Goal: Obtain resource: Download file/media

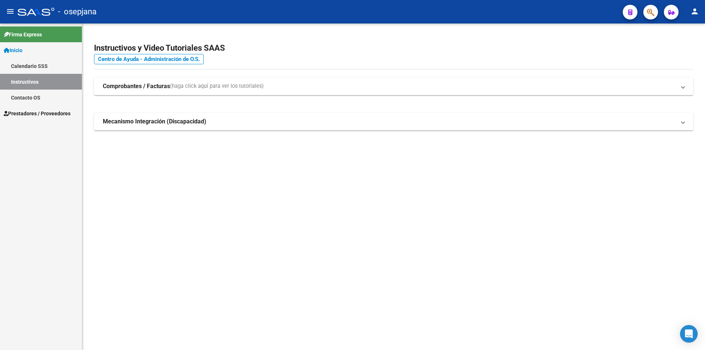
click at [57, 60] on link "Calendario SSS" at bounding box center [41, 66] width 82 height 16
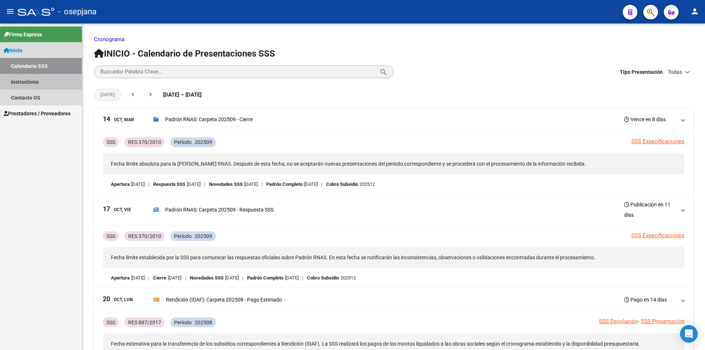
click at [47, 75] on link "Instructivos" at bounding box center [41, 82] width 82 height 16
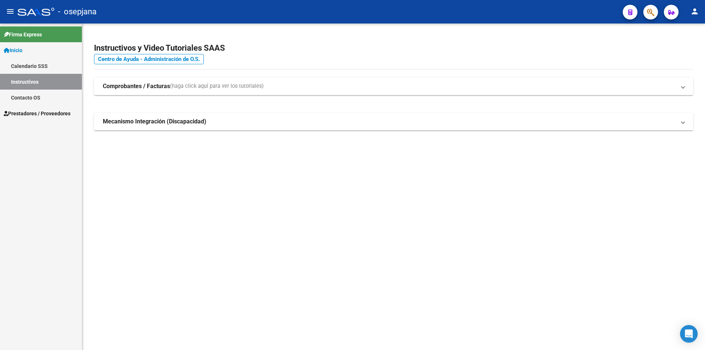
click at [142, 84] on strong "Comprobantes / Facturas" at bounding box center [136, 86] width 67 height 8
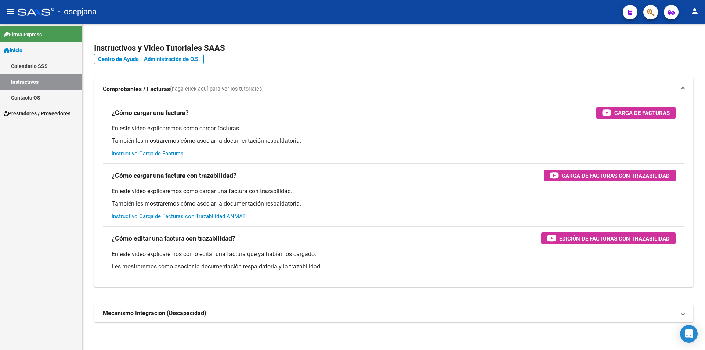
click at [14, 7] on button "menu" at bounding box center [10, 11] width 15 height 15
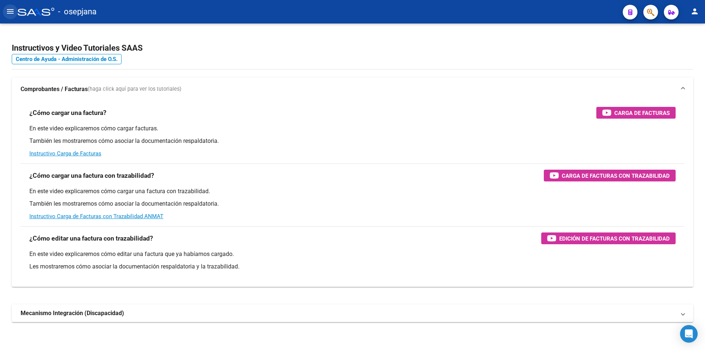
click at [9, 8] on mat-icon "menu" at bounding box center [10, 11] width 9 height 9
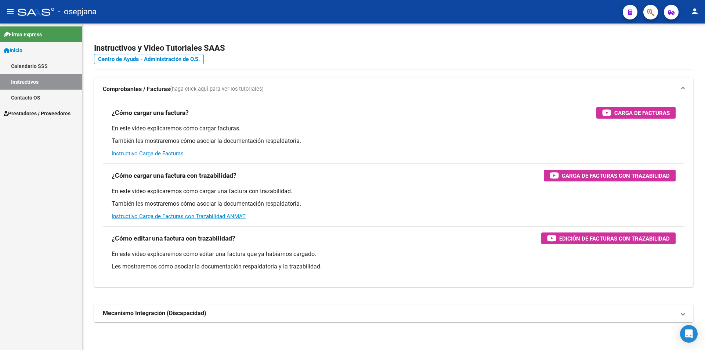
click at [34, 113] on span "Prestadores / Proveedores" at bounding box center [37, 113] width 67 height 8
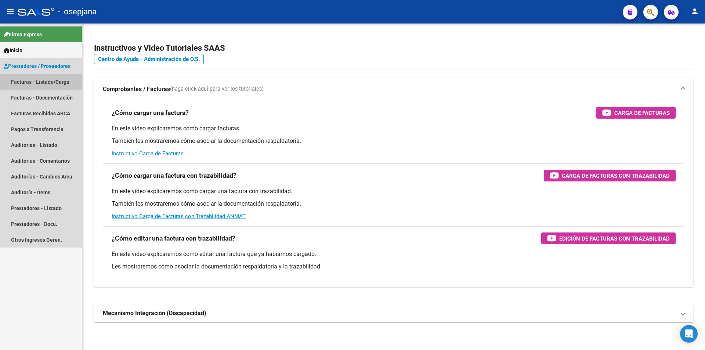
click at [52, 79] on link "Facturas - Listado/Carga" at bounding box center [41, 82] width 82 height 16
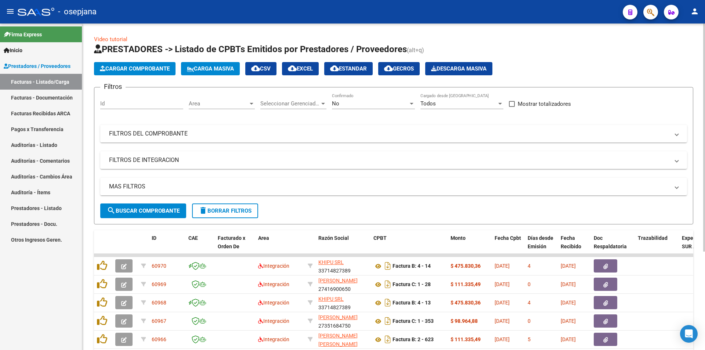
click at [217, 114] on div "Area Area" at bounding box center [222, 104] width 66 height 23
click at [218, 104] on span "Area" at bounding box center [219, 103] width 60 height 7
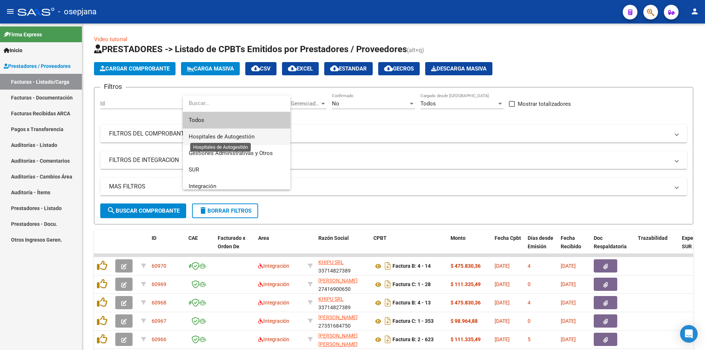
click at [227, 136] on span "Hospitales de Autogestión" at bounding box center [222, 136] width 66 height 7
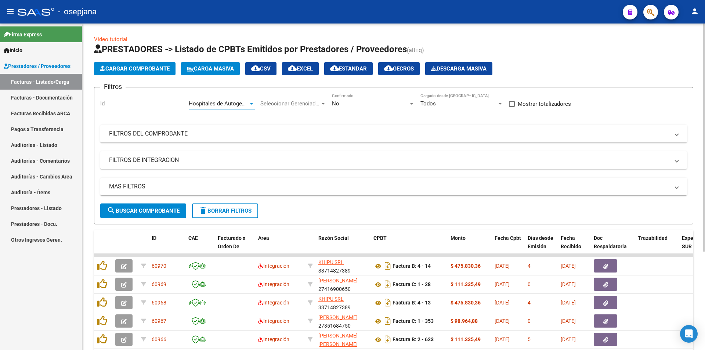
click at [161, 207] on button "search Buscar Comprobante" at bounding box center [143, 211] width 86 height 15
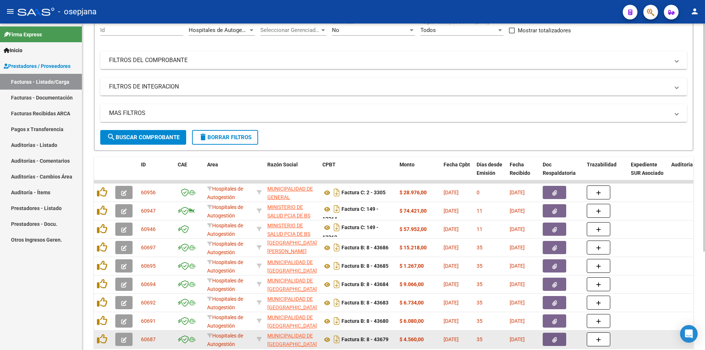
scroll to position [141, 0]
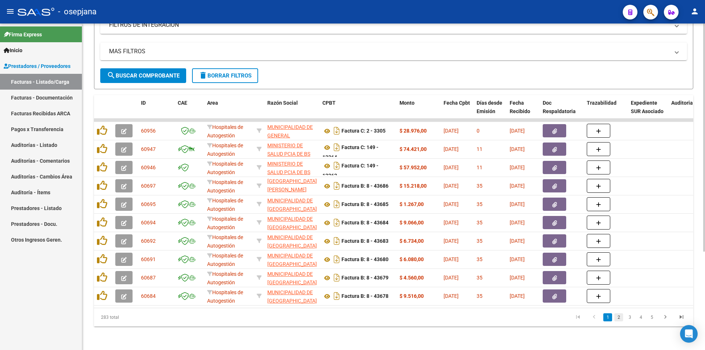
click at [621, 319] on link "2" at bounding box center [619, 317] width 9 height 8
click at [625, 318] on ul "1 2 3 4 5" at bounding box center [630, 317] width 120 height 12
click at [626, 318] on link "3" at bounding box center [630, 317] width 9 height 8
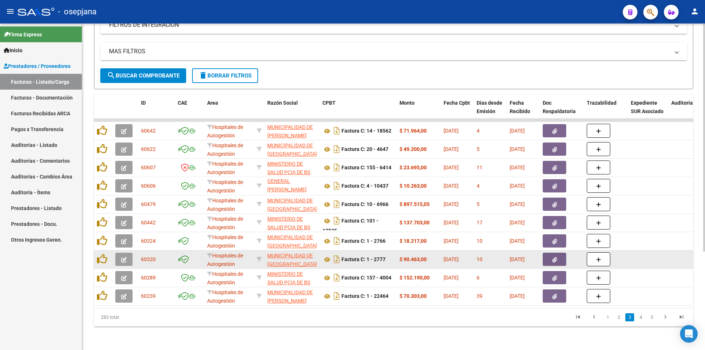
click at [562, 251] on datatable-body-cell at bounding box center [562, 260] width 44 height 18
click at [562, 253] on button "button" at bounding box center [555, 259] width 24 height 13
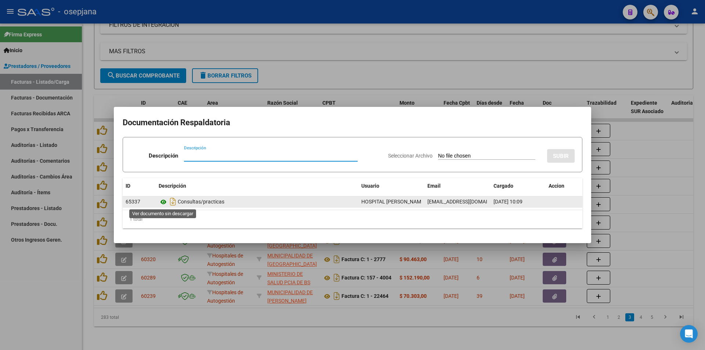
click at [163, 204] on icon at bounding box center [164, 202] width 10 height 9
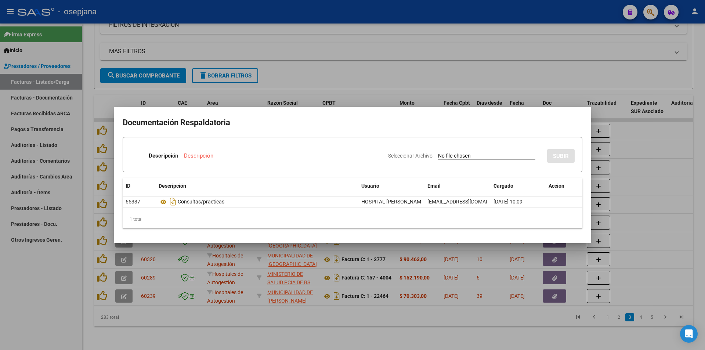
click at [704, 138] on div at bounding box center [352, 175] width 705 height 350
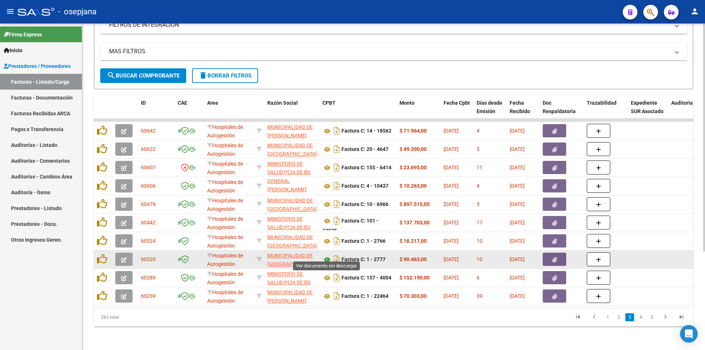
click at [328, 255] on icon at bounding box center [328, 259] width 10 height 9
